Goal: Information Seeking & Learning: Learn about a topic

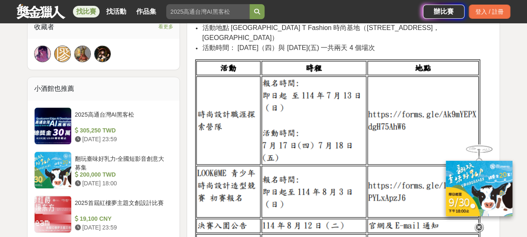
scroll to position [624, 0]
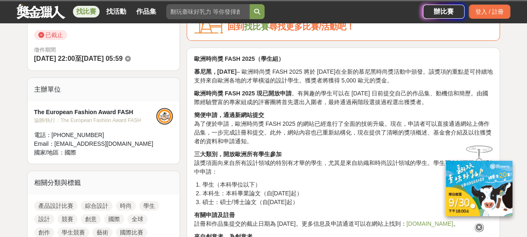
scroll to position [167, 0]
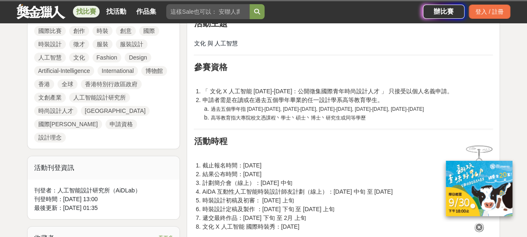
scroll to position [458, 0]
